Goal: Check status: Check status

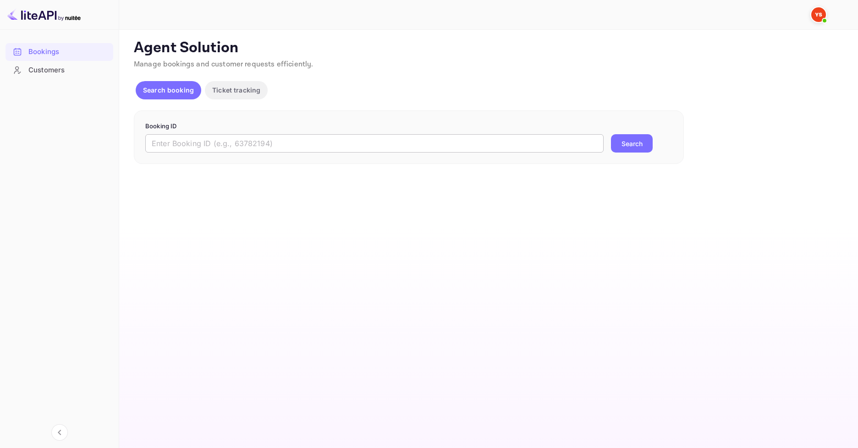
click at [214, 149] on input "text" at bounding box center [374, 143] width 458 height 18
paste input "8969115"
type input "8969115"
click at [621, 142] on button "Search" at bounding box center [632, 143] width 42 height 18
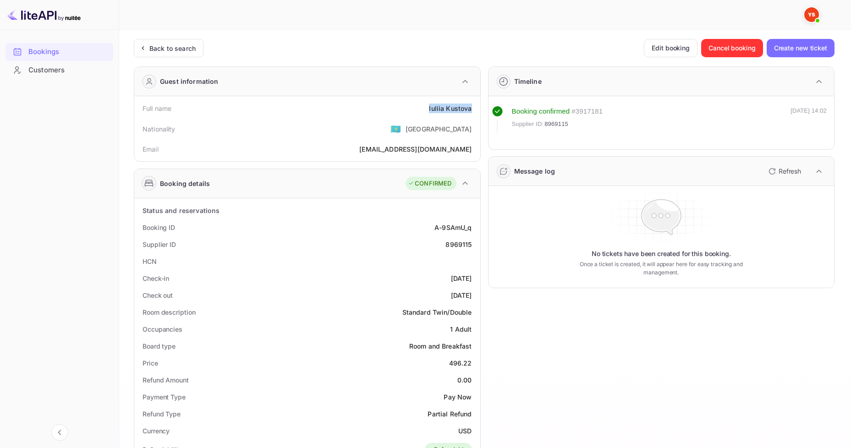
drag, startPoint x: 435, startPoint y: 103, endPoint x: 472, endPoint y: 102, distance: 36.7
click at [472, 102] on div "Full name [PERSON_NAME]" at bounding box center [307, 108] width 339 height 17
copy div "[PERSON_NAME]"
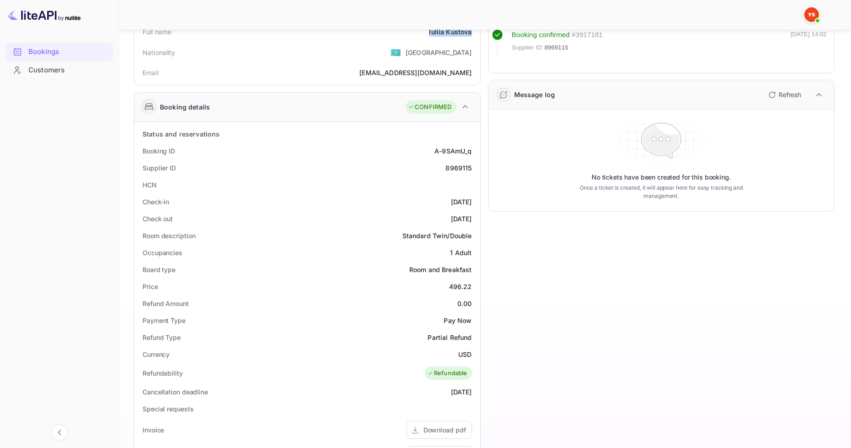
scroll to position [92, 0]
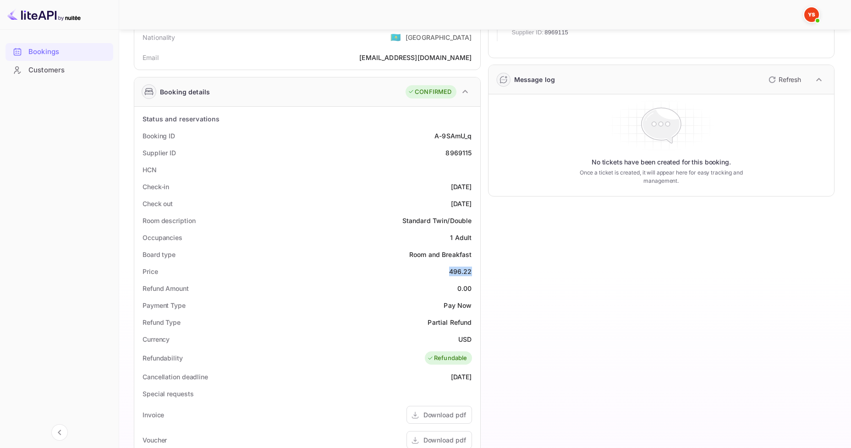
drag, startPoint x: 445, startPoint y: 272, endPoint x: 475, endPoint y: 271, distance: 29.8
click at [475, 271] on div "Price 496.22" at bounding box center [307, 271] width 339 height 17
copy div "496.22"
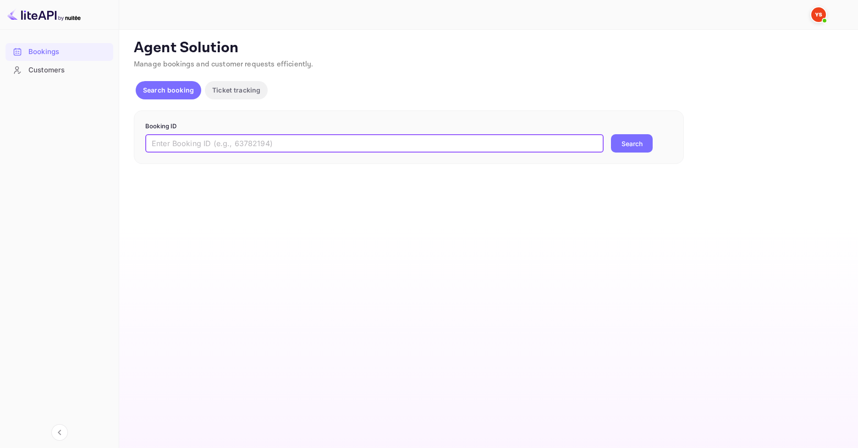
paste input "9749814"
type input "9749814"
click at [644, 141] on button "Search" at bounding box center [632, 143] width 42 height 18
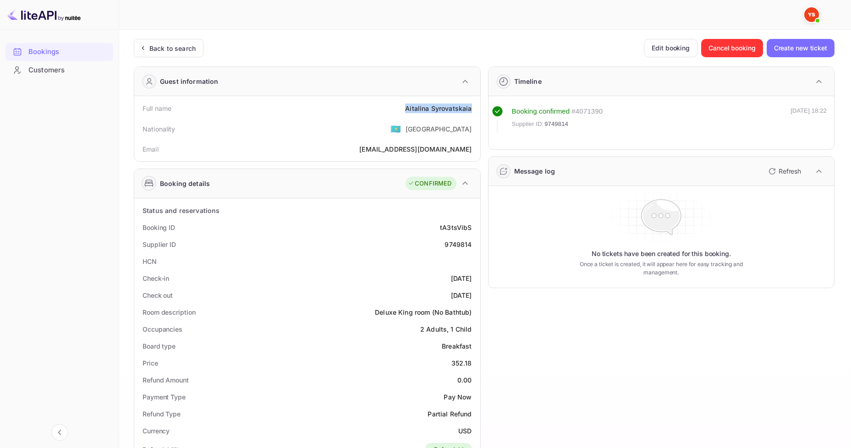
drag, startPoint x: 399, startPoint y: 104, endPoint x: 472, endPoint y: 105, distance: 73.3
click at [472, 105] on div "Full name Aitalina Syrovatskaia" at bounding box center [307, 108] width 339 height 17
copy div "Aitalina Syrovatskaia"
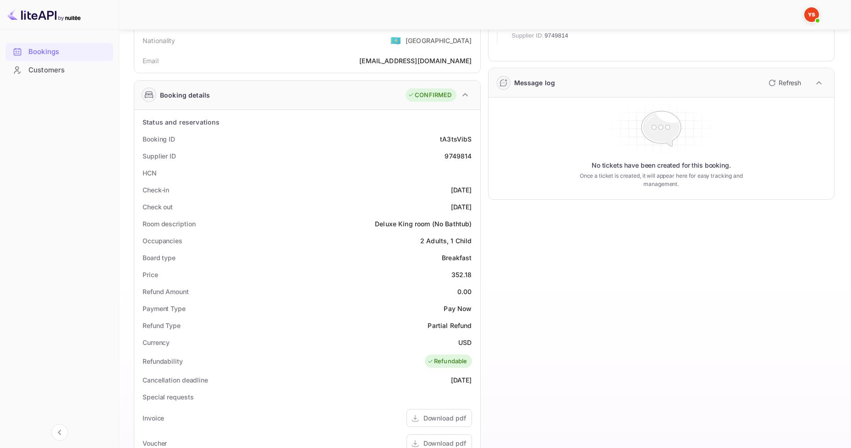
scroll to position [92, 0]
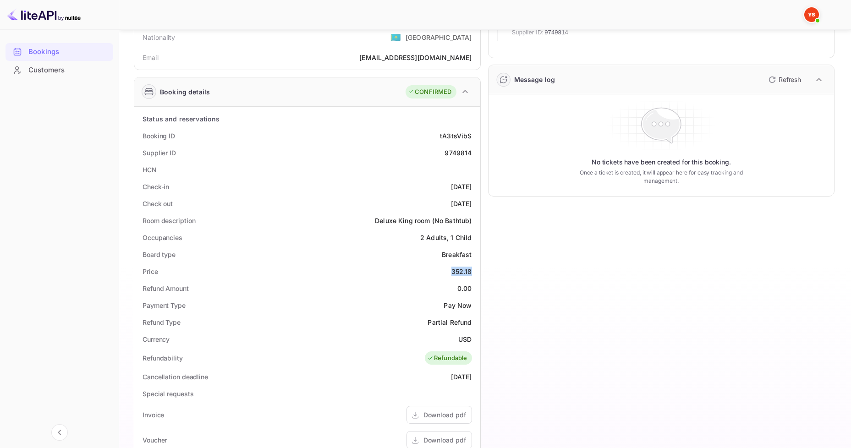
drag, startPoint x: 449, startPoint y: 272, endPoint x: 476, endPoint y: 269, distance: 27.2
click at [476, 269] on div "Price 352.18" at bounding box center [307, 271] width 339 height 17
copy div "352.18"
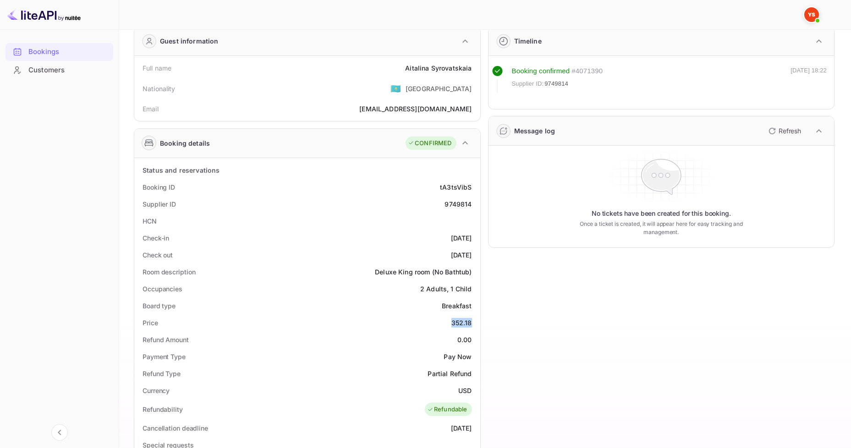
scroll to position [0, 0]
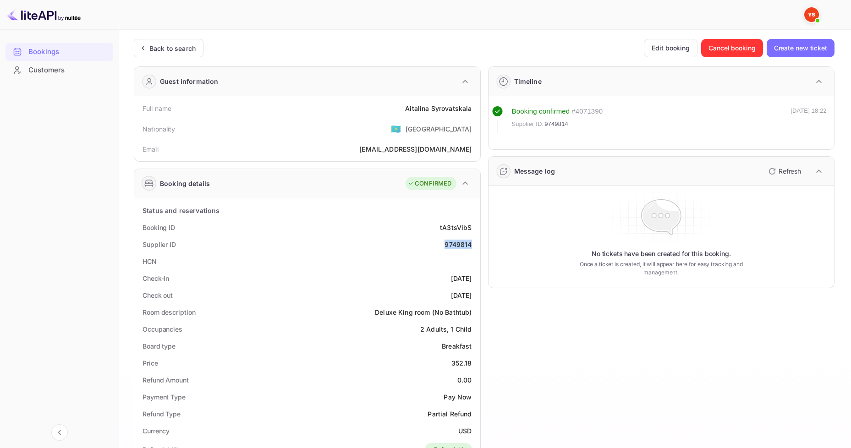
drag, startPoint x: 441, startPoint y: 242, endPoint x: 472, endPoint y: 244, distance: 30.8
click at [472, 244] on div "Supplier ID 9749814" at bounding box center [307, 244] width 339 height 17
copy div "9749814"
